Goal: Information Seeking & Learning: Understand process/instructions

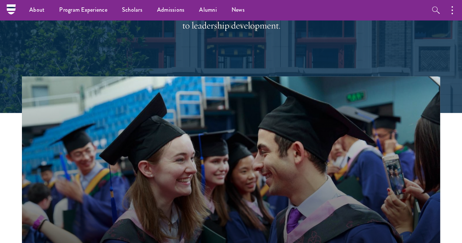
scroll to position [69, 0]
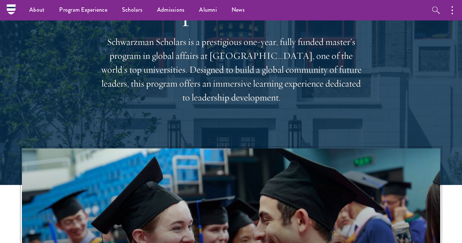
drag, startPoint x: 255, startPoint y: 193, endPoint x: 371, endPoint y: 187, distance: 116.0
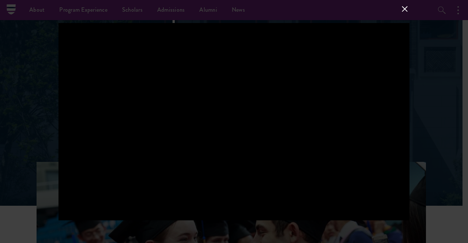
click at [403, 8] on button at bounding box center [405, 9] width 10 height 10
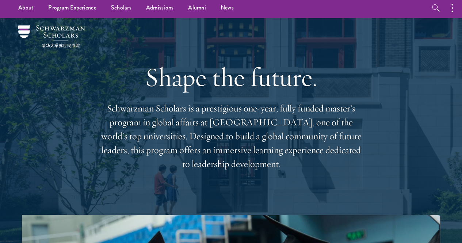
scroll to position [0, 0]
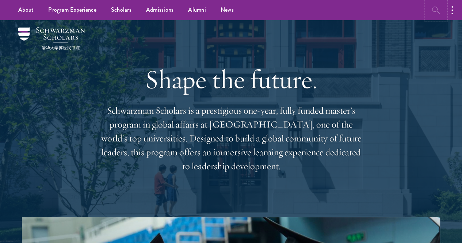
click at [437, 14] on icon "button" at bounding box center [436, 10] width 9 height 9
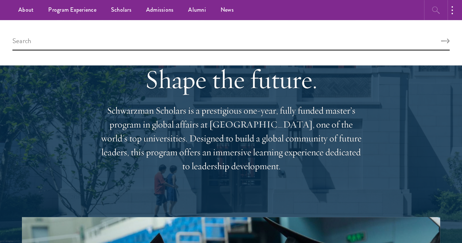
click at [437, 14] on icon "button" at bounding box center [436, 10] width 9 height 9
